Goal: Information Seeking & Learning: Learn about a topic

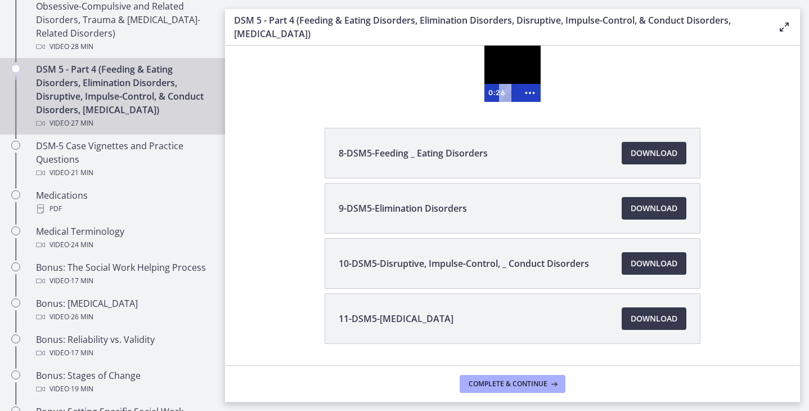
scroll to position [683, 0]
click at [521, 64] on div at bounding box center [512, 74] width 56 height 56
click at [532, 96] on icon "Show more buttons" at bounding box center [529, 93] width 21 height 18
click at [508, 94] on rect "Fullscreen" at bounding box center [508, 93] width 6 height 4
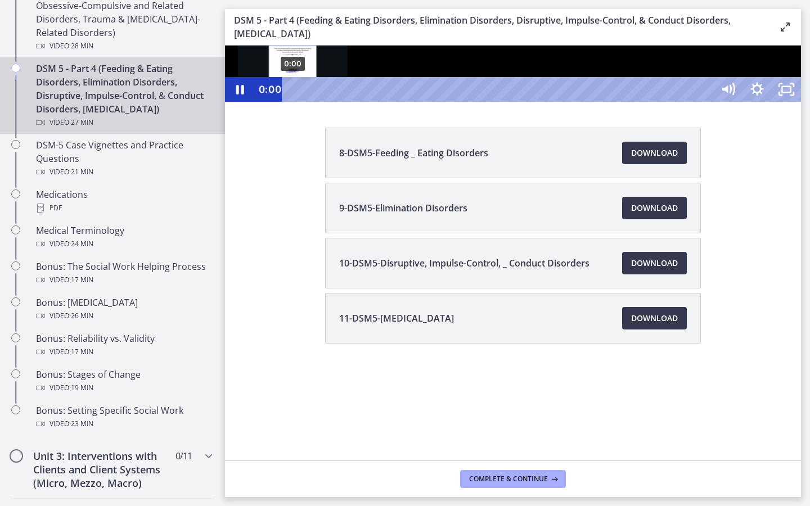
drag, startPoint x: 304, startPoint y: 541, endPoint x: 291, endPoint y: 542, distance: 12.9
click at [291, 94] on div "Playbar" at bounding box center [293, 89] width 8 height 8
click at [772, 102] on icon "Show settings menu" at bounding box center [756, 89] width 29 height 25
click at [794, 52] on span "1.25x" at bounding box center [767, 40] width 51 height 25
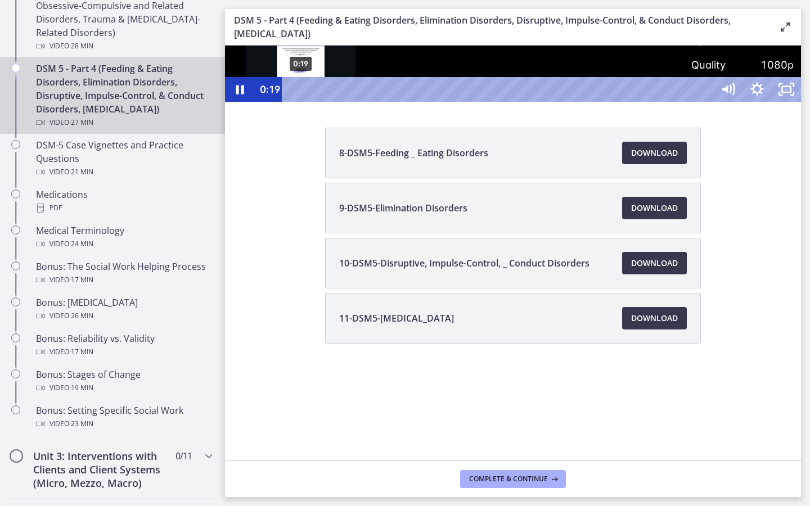
click at [301, 102] on div "0:19" at bounding box center [499, 89] width 413 height 25
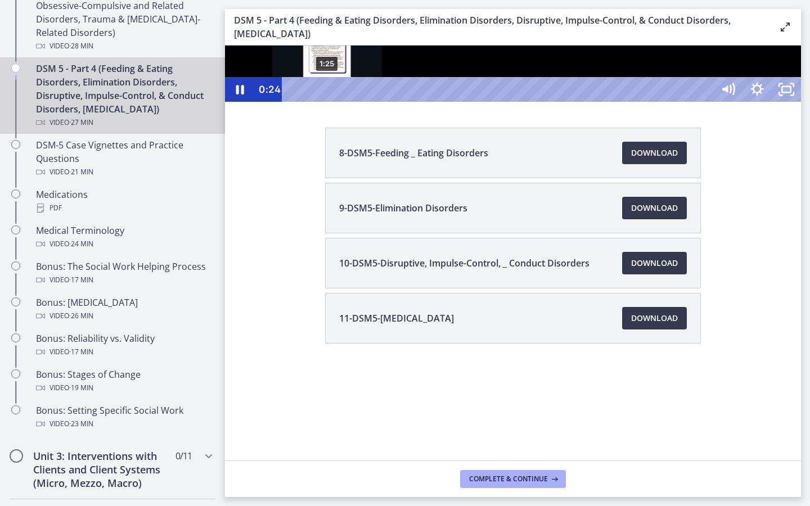
click at [327, 102] on div "1:25" at bounding box center [499, 89] width 413 height 25
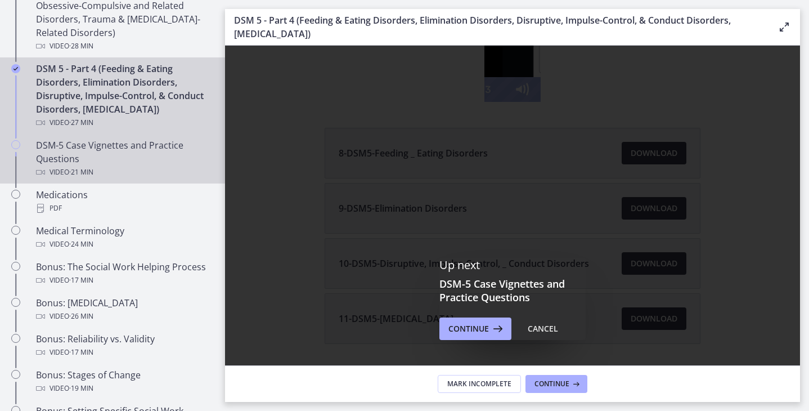
click at [123, 169] on div "Video · 21 min" at bounding box center [123, 171] width 175 height 13
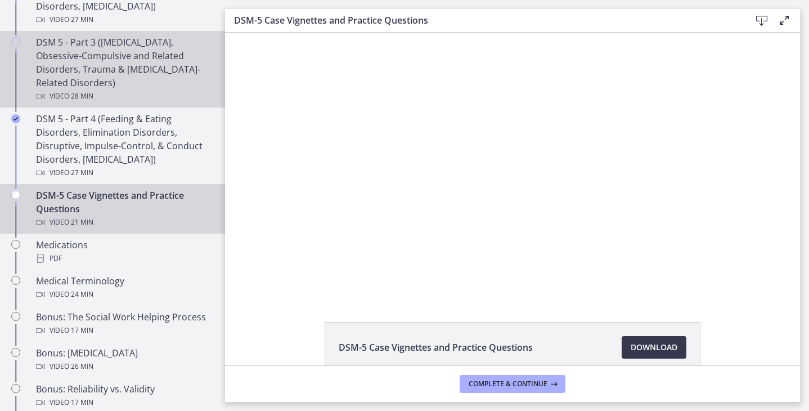
scroll to position [663, 0]
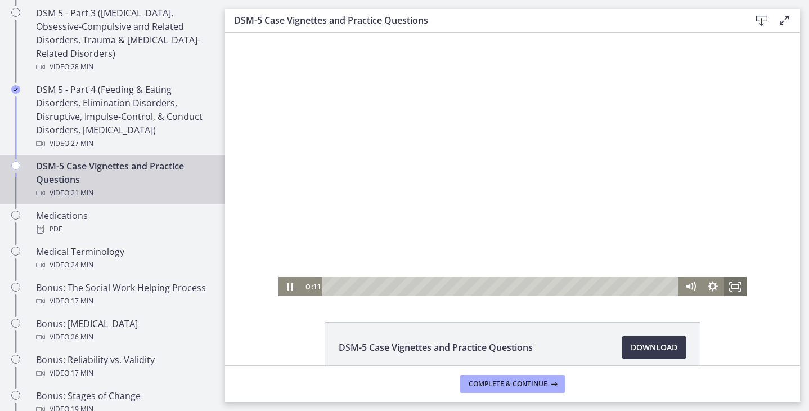
click at [736, 287] on icon "Fullscreen" at bounding box center [735, 286] width 22 height 19
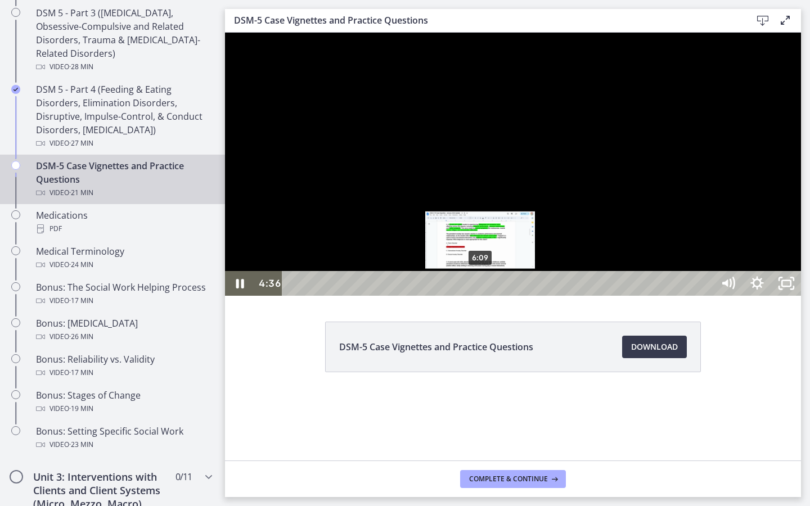
click at [481, 296] on div "6:09" at bounding box center [499, 283] width 413 height 25
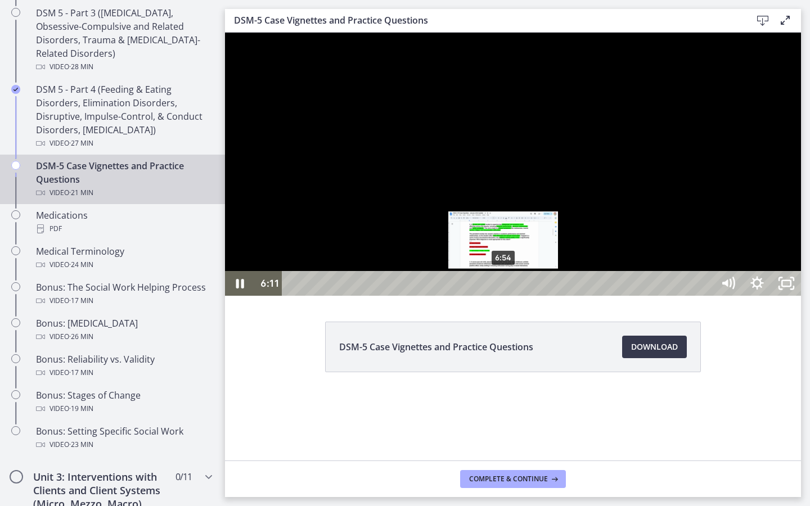
click at [504, 296] on div "6:54" at bounding box center [499, 283] width 413 height 25
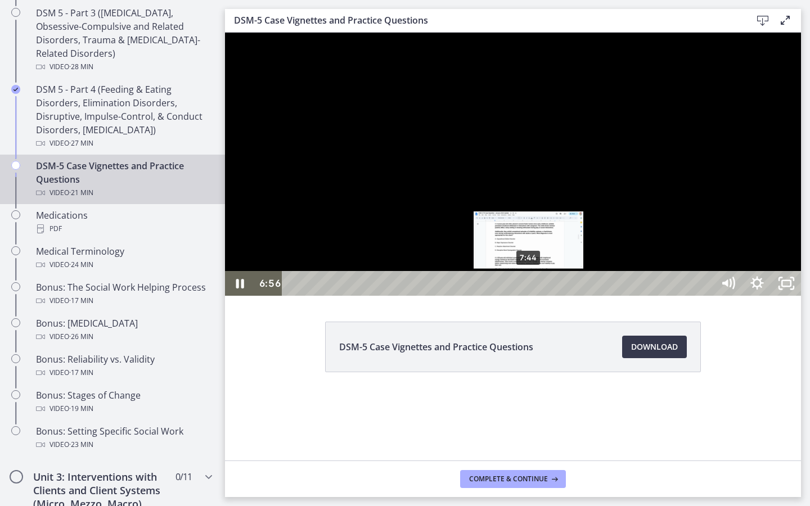
click at [534, 296] on div "7:44" at bounding box center [499, 283] width 413 height 25
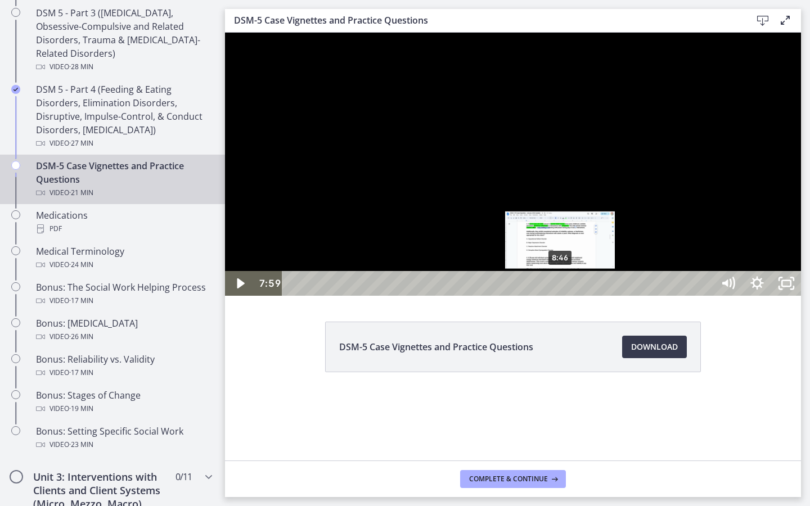
click at [562, 296] on div "8:46" at bounding box center [499, 283] width 413 height 25
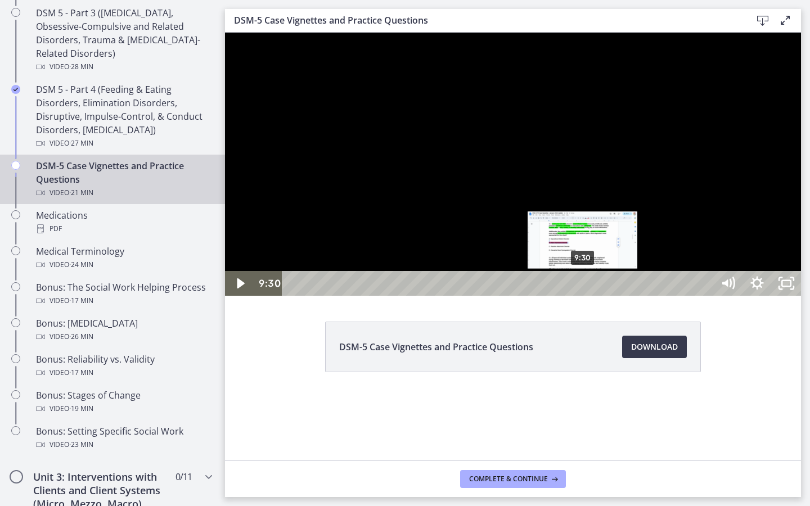
click at [583, 296] on div "9:30" at bounding box center [499, 283] width 413 height 25
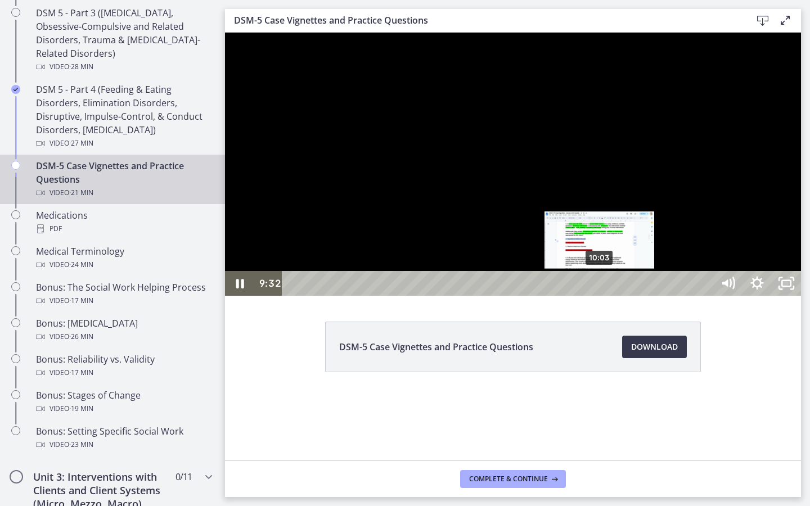
click at [601, 296] on div "10:03" at bounding box center [499, 283] width 413 height 25
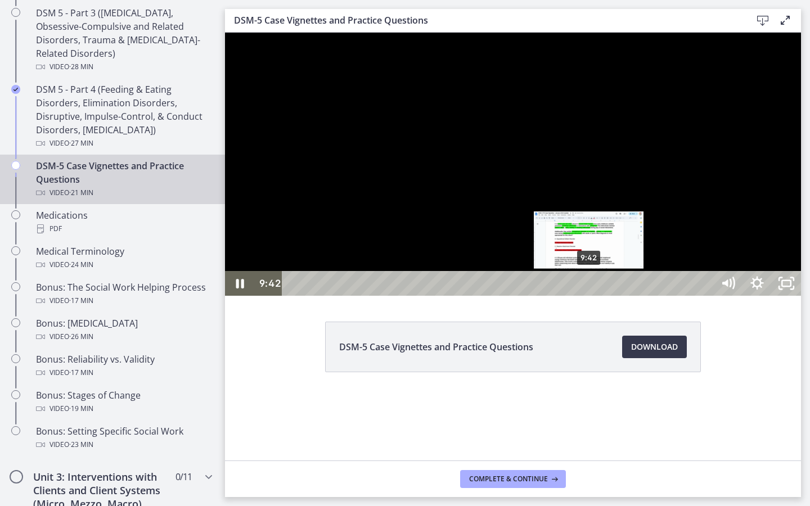
click at [589, 296] on div "9:42" at bounding box center [499, 283] width 413 height 25
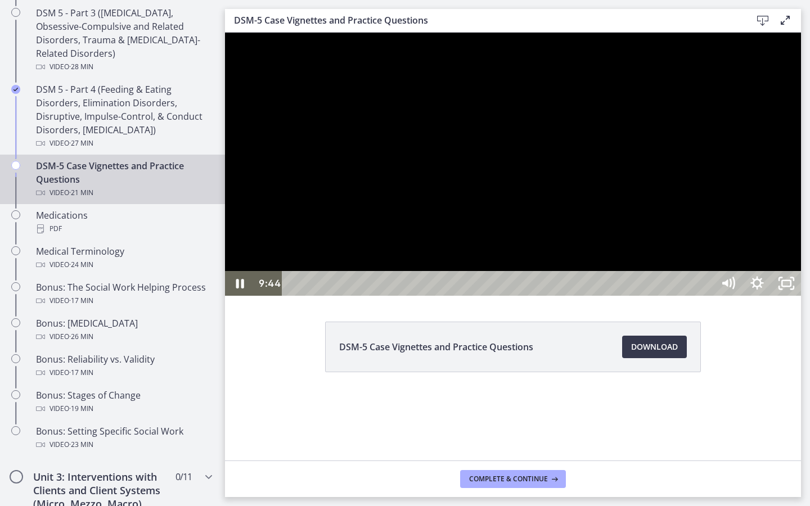
click at [572, 296] on div at bounding box center [513, 164] width 576 height 263
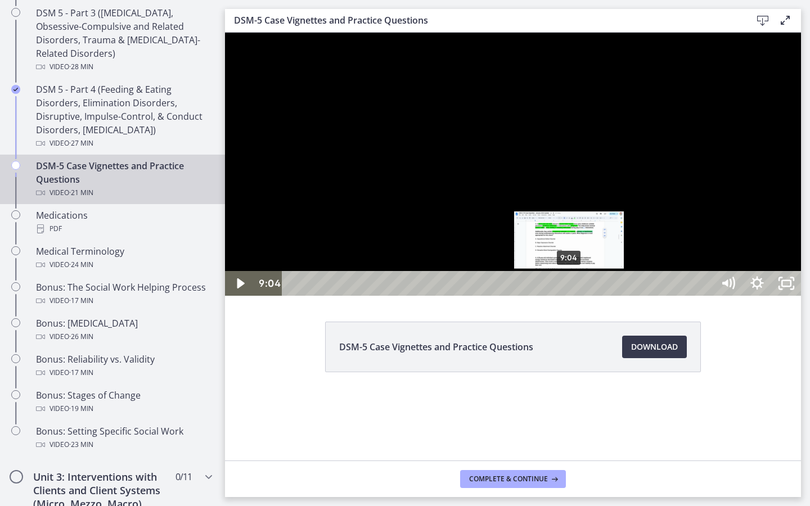
click at [570, 296] on div "9:04" at bounding box center [499, 283] width 413 height 25
click at [578, 296] on div "9:19" at bounding box center [499, 283] width 413 height 25
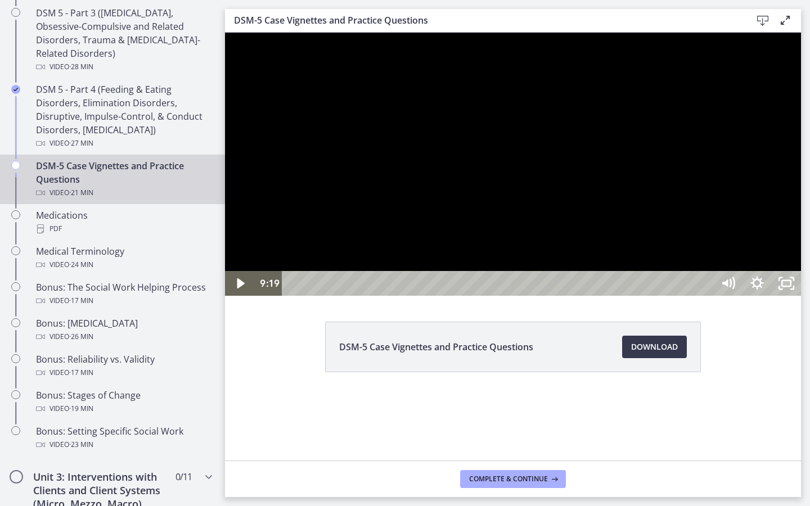
click at [581, 296] on div at bounding box center [513, 164] width 576 height 263
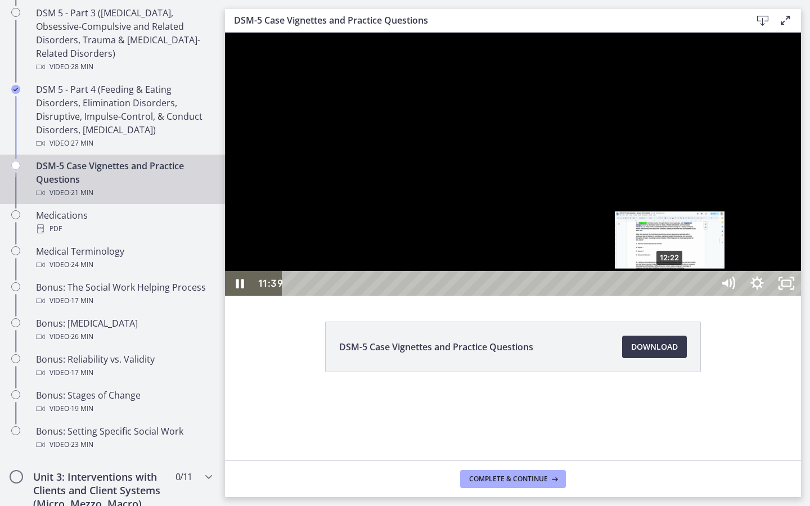
click at [670, 296] on div "12:22" at bounding box center [499, 283] width 413 height 25
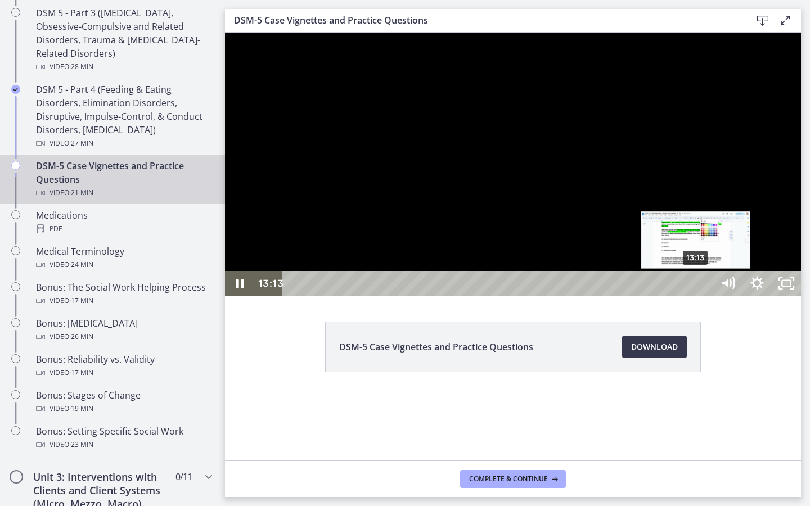
click at [696, 296] on div "13:13" at bounding box center [499, 283] width 413 height 25
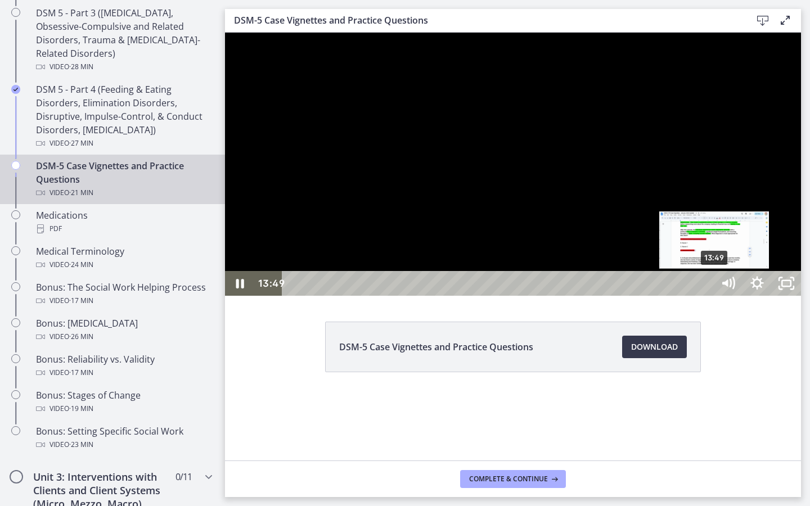
click at [706, 296] on div "13:49" at bounding box center [499, 283] width 413 height 25
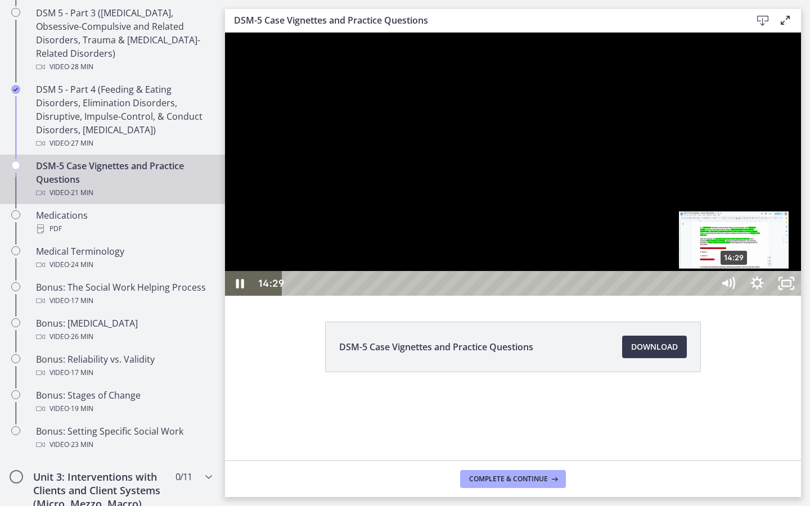
click at [706, 296] on div "14:29" at bounding box center [499, 283] width 413 height 25
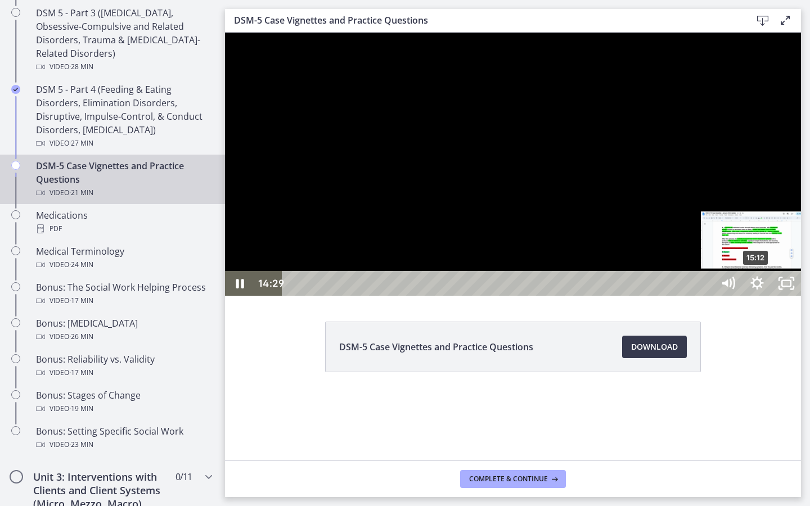
click at [706, 296] on div "15:12" at bounding box center [499, 283] width 413 height 25
click at [706, 296] on div "15:50" at bounding box center [499, 283] width 413 height 25
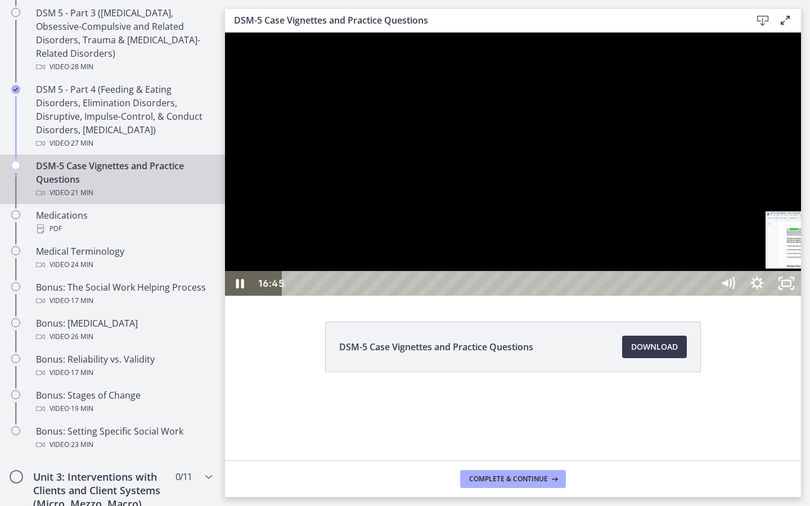
click at [706, 296] on div "17:19" at bounding box center [499, 283] width 413 height 25
click at [706, 296] on div "17:39" at bounding box center [499, 283] width 413 height 25
click at [706, 296] on div "18:03" at bounding box center [499, 283] width 413 height 25
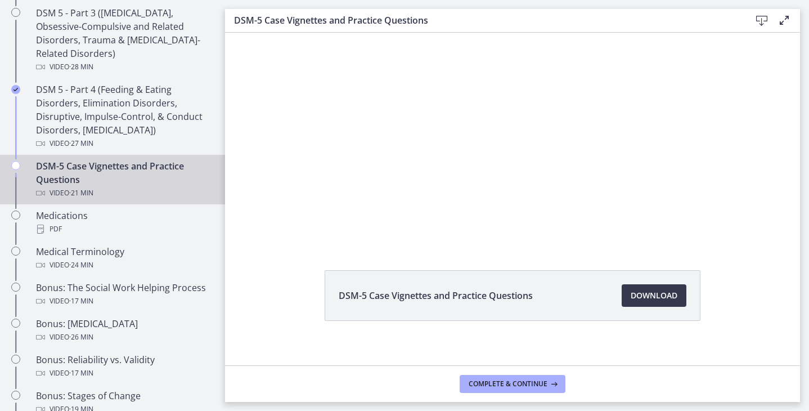
scroll to position [0, 0]
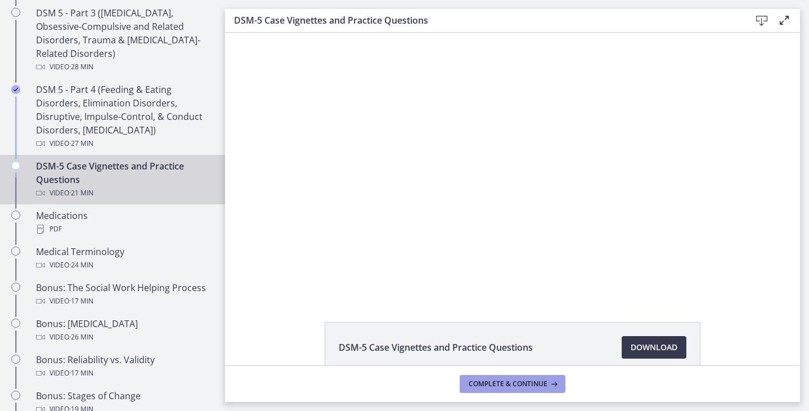
click at [510, 384] on span "Complete & continue" at bounding box center [508, 383] width 79 height 9
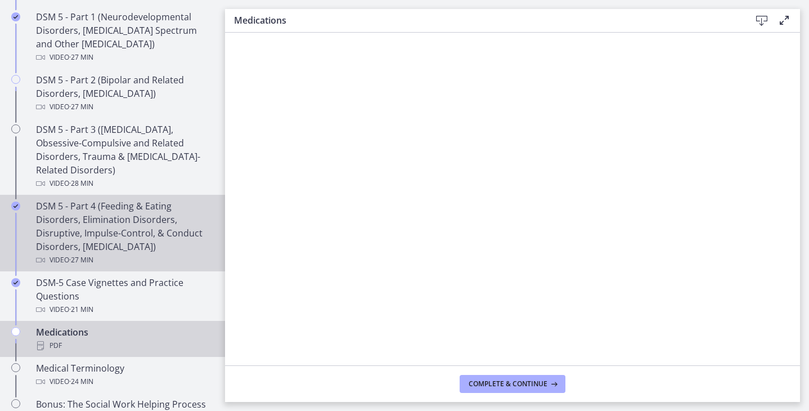
scroll to position [544, 0]
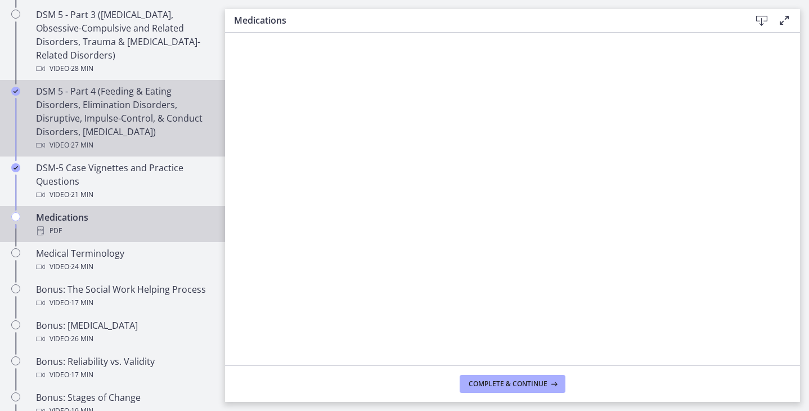
scroll to position [645, 0]
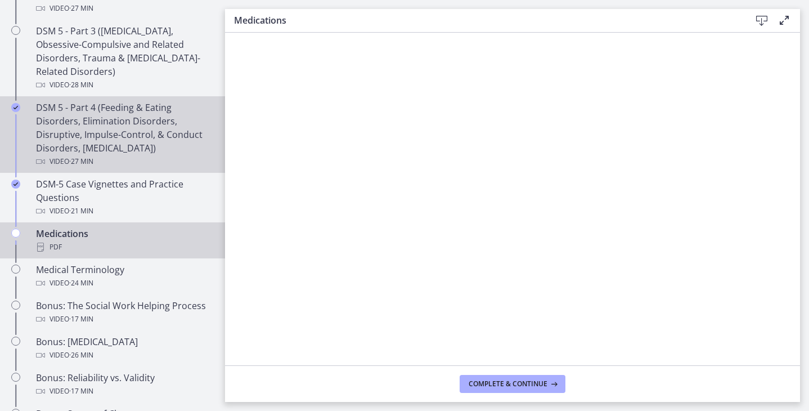
click at [96, 137] on div "DSM 5 - Part 4 (Feeding & Eating Disorders, Elimination Disorders, Disruptive, …" at bounding box center [123, 134] width 175 height 67
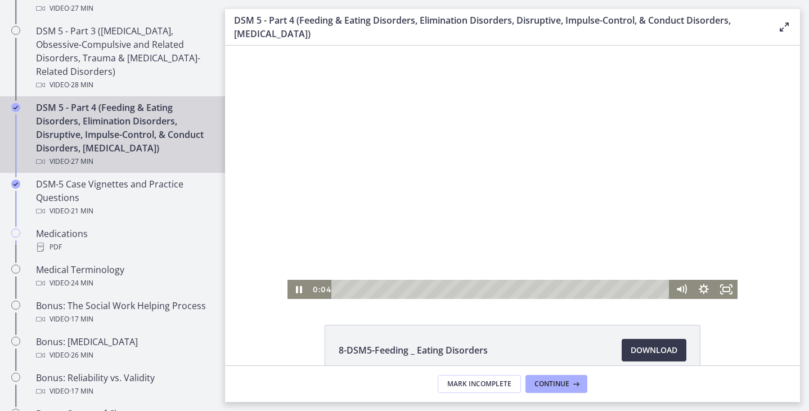
click at [546, 287] on div "Playbar" at bounding box center [502, 289] width 325 height 19
click at [538, 231] on div at bounding box center [512, 172] width 450 height 253
click at [725, 290] on icon "Fullscreen" at bounding box center [726, 289] width 27 height 23
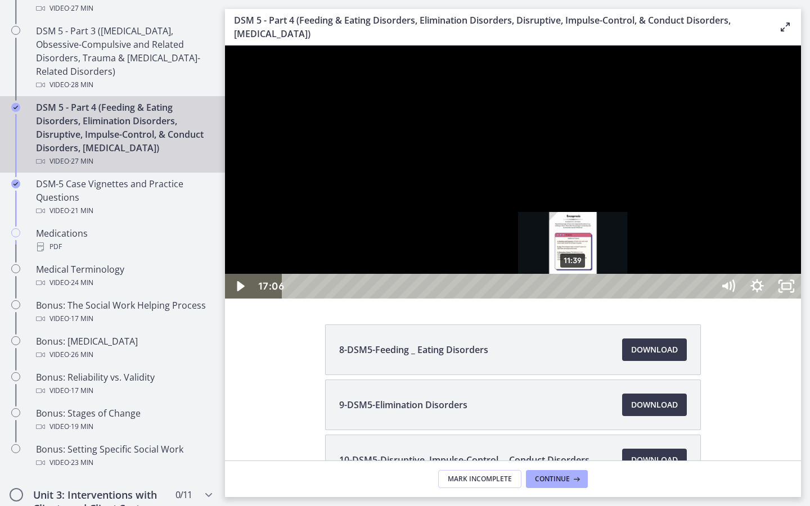
click at [575, 299] on div "11:39" at bounding box center [499, 286] width 413 height 25
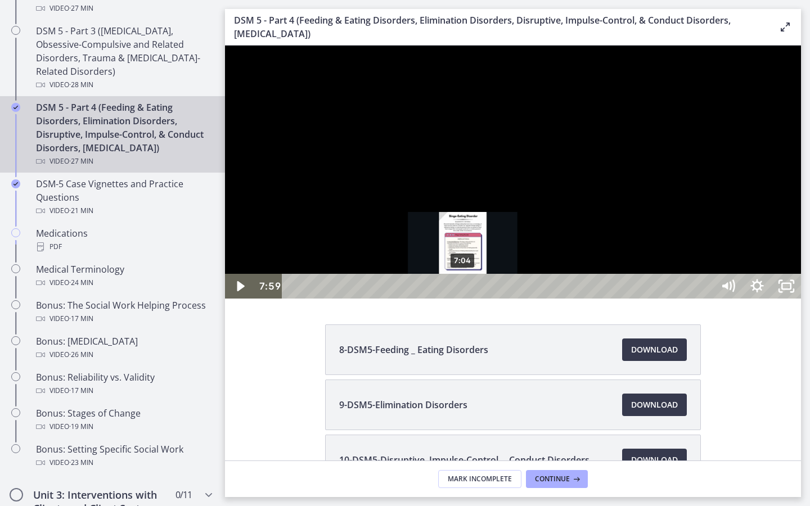
click at [463, 299] on div "7:04" at bounding box center [499, 286] width 413 height 25
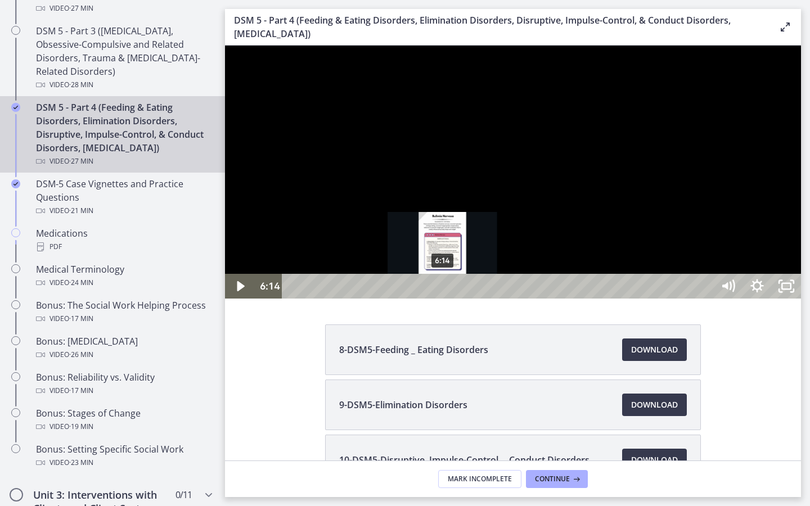
click at [443, 299] on div "6:14" at bounding box center [499, 286] width 413 height 25
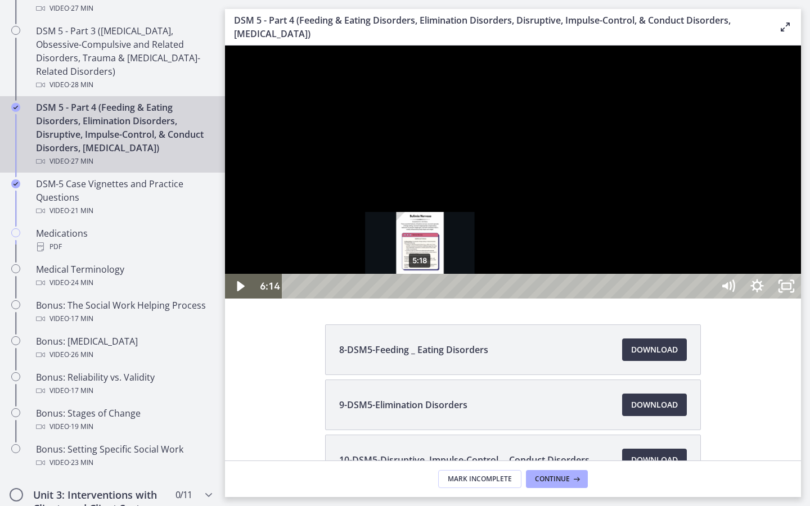
click at [419, 299] on div "5:18" at bounding box center [499, 286] width 413 height 25
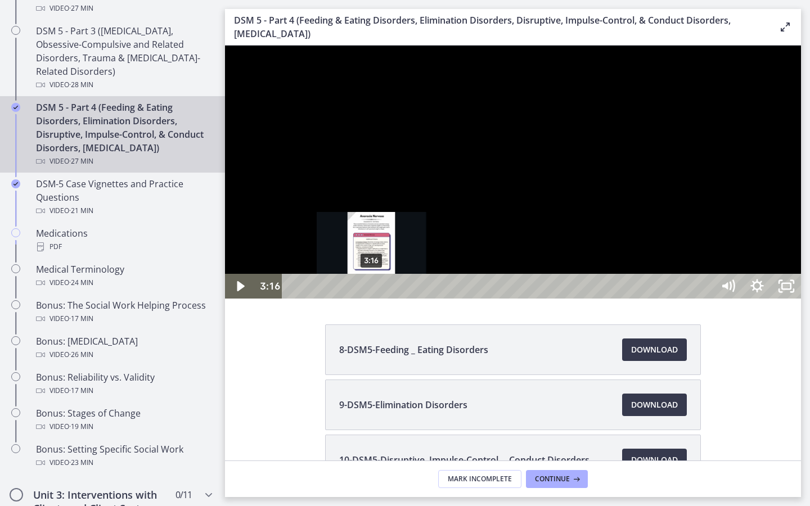
click at [372, 299] on div "3:16" at bounding box center [499, 286] width 413 height 25
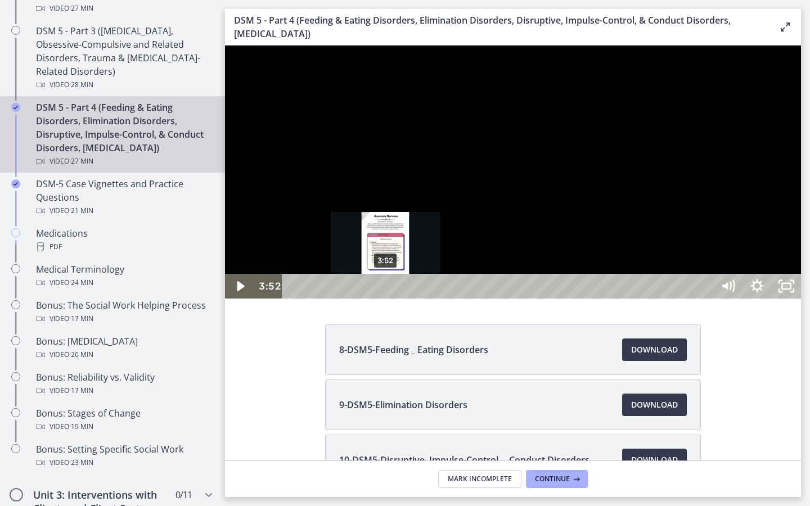
click at [386, 299] on div "3:52" at bounding box center [499, 286] width 413 height 25
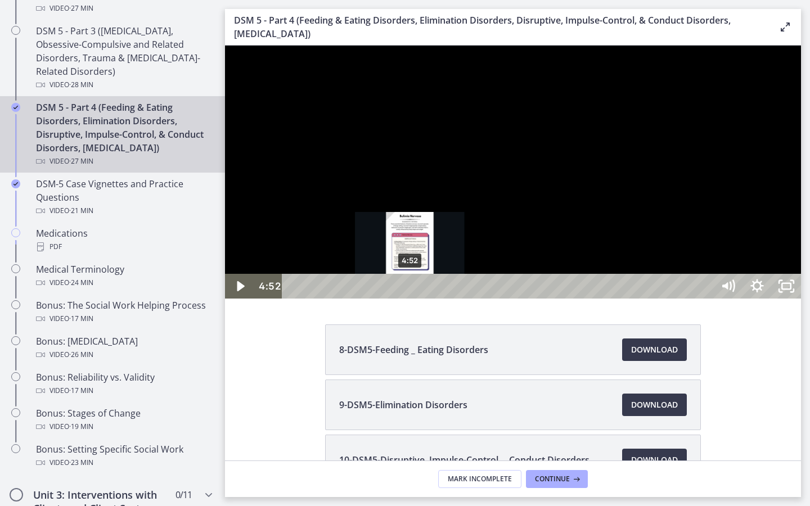
click at [411, 299] on div "4:52" at bounding box center [499, 286] width 413 height 25
click at [403, 299] on div "4:34" at bounding box center [499, 286] width 413 height 25
click at [394, 299] on div "4:30" at bounding box center [499, 286] width 413 height 25
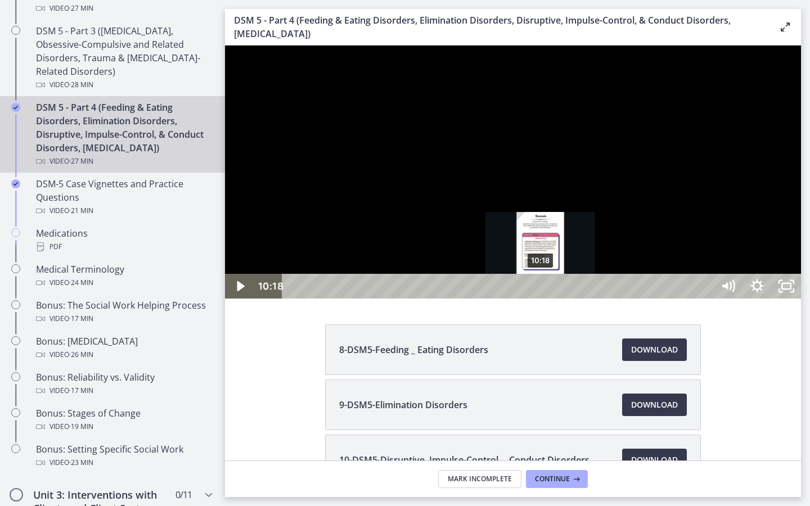
click at [541, 299] on div "10:18" at bounding box center [499, 286] width 413 height 25
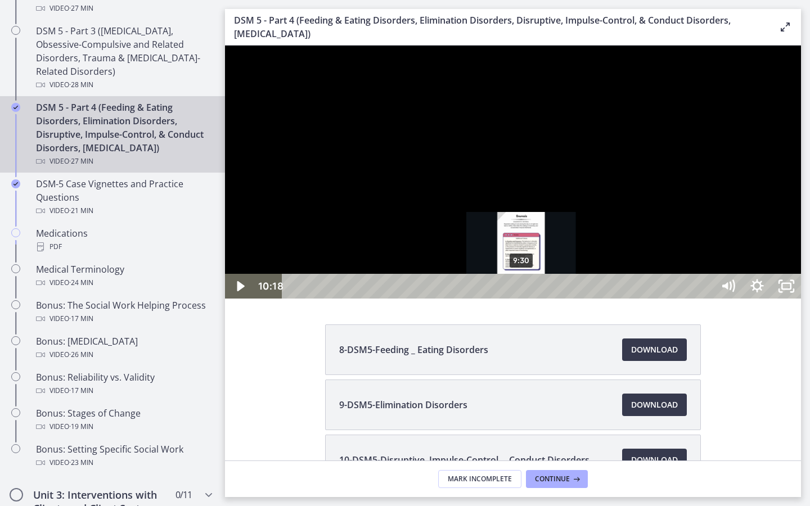
click at [522, 299] on div "9:30" at bounding box center [499, 286] width 413 height 25
click at [512, 299] on div "9:05" at bounding box center [499, 286] width 413 height 25
click at [521, 299] on div "9:22" at bounding box center [499, 286] width 413 height 25
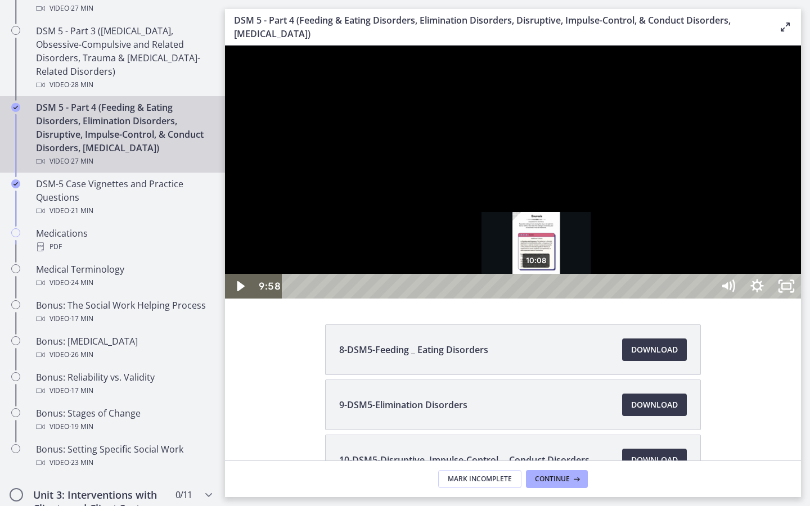
click at [537, 299] on div "10:08" at bounding box center [499, 286] width 413 height 25
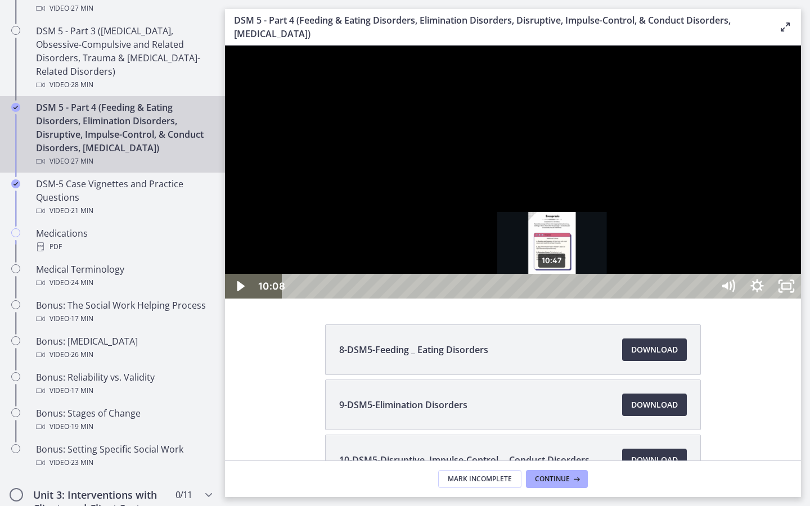
click at [553, 299] on div "10:47" at bounding box center [499, 286] width 413 height 25
click at [550, 299] on div "10:40" at bounding box center [499, 286] width 413 height 25
click at [562, 299] on div "11:11" at bounding box center [499, 286] width 413 height 25
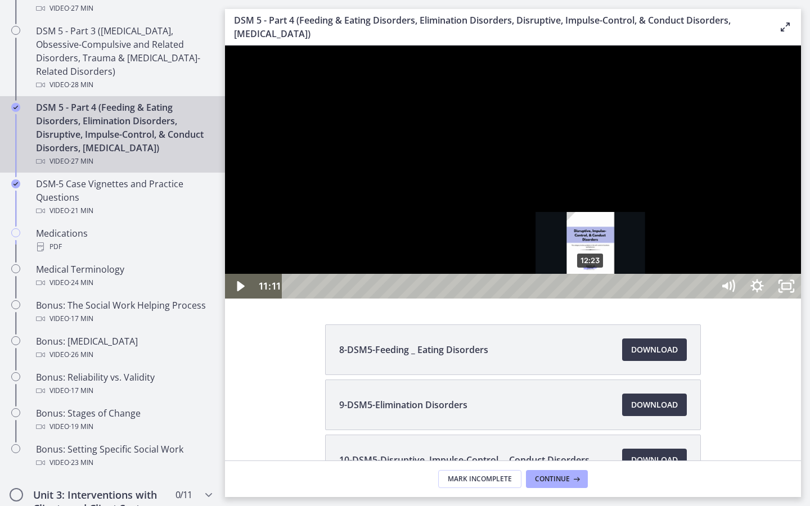
click at [591, 299] on div "12:23" at bounding box center [499, 286] width 413 height 25
click at [600, 299] on div "12:44" at bounding box center [499, 286] width 413 height 25
click at [589, 299] on div "12:23" at bounding box center [499, 286] width 413 height 25
click at [598, 299] on div "12:41" at bounding box center [499, 286] width 413 height 25
